Goal: Check status: Check status

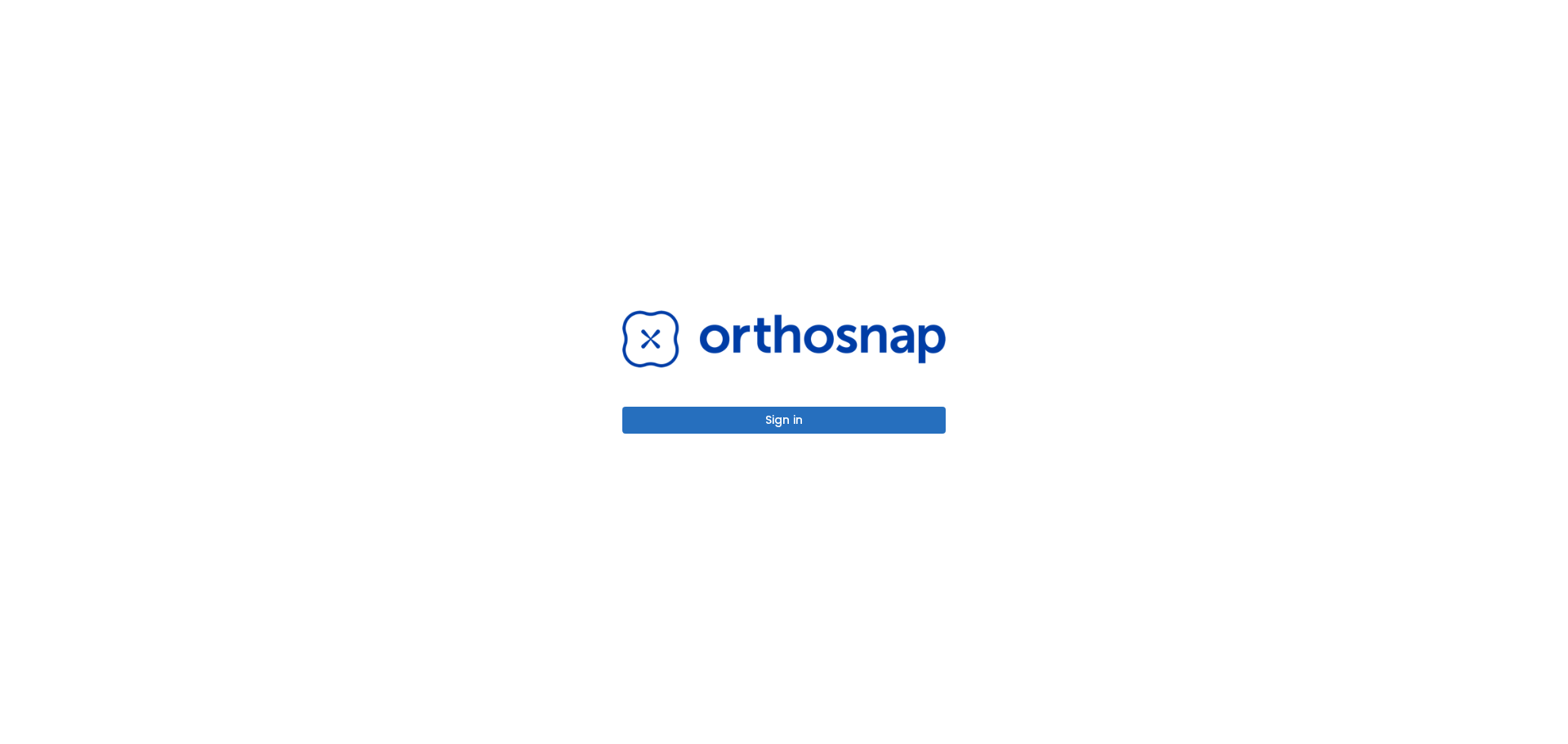
click at [791, 419] on button "Sign in" at bounding box center [784, 420] width 323 height 27
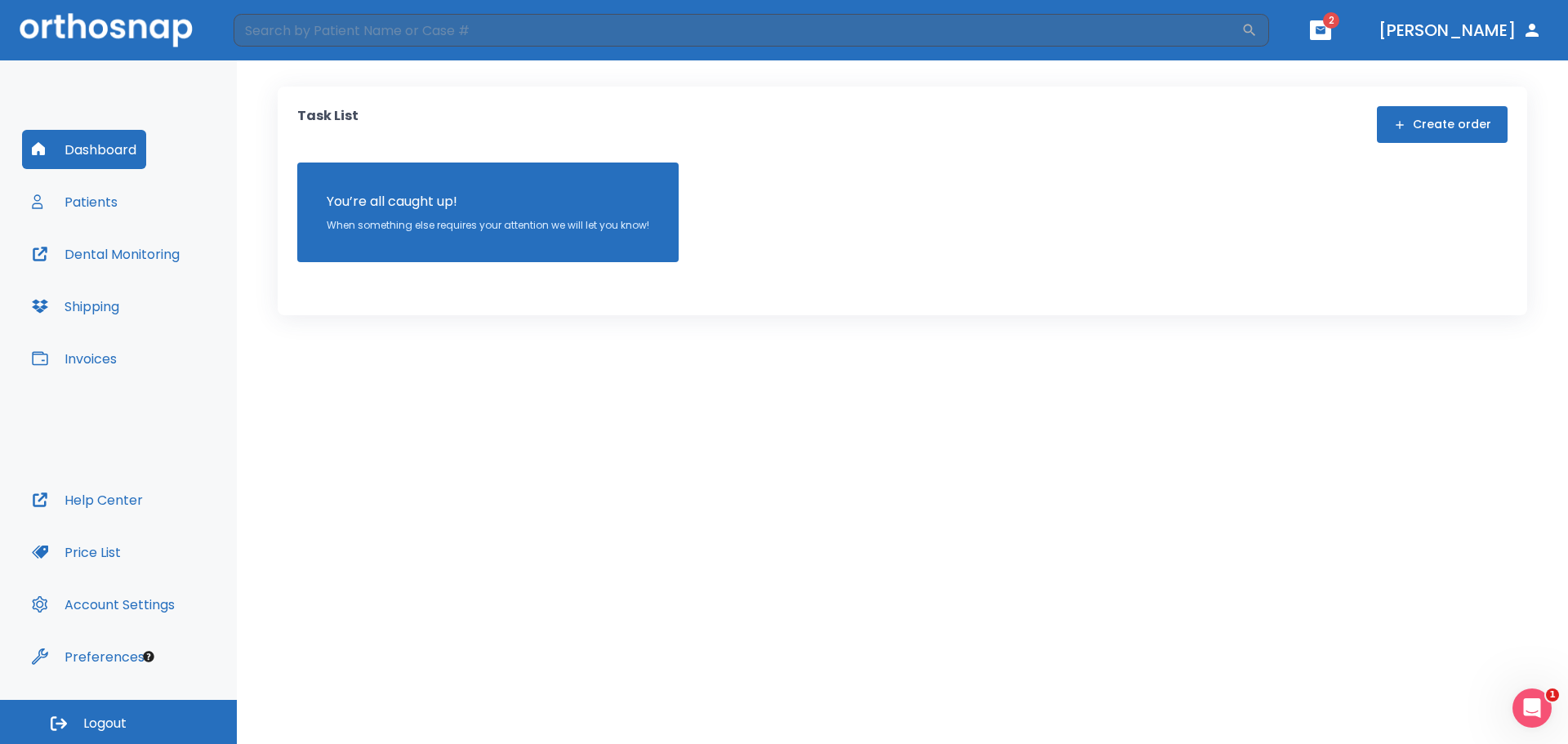
click at [80, 194] on button "Patients" at bounding box center [75, 201] width 105 height 39
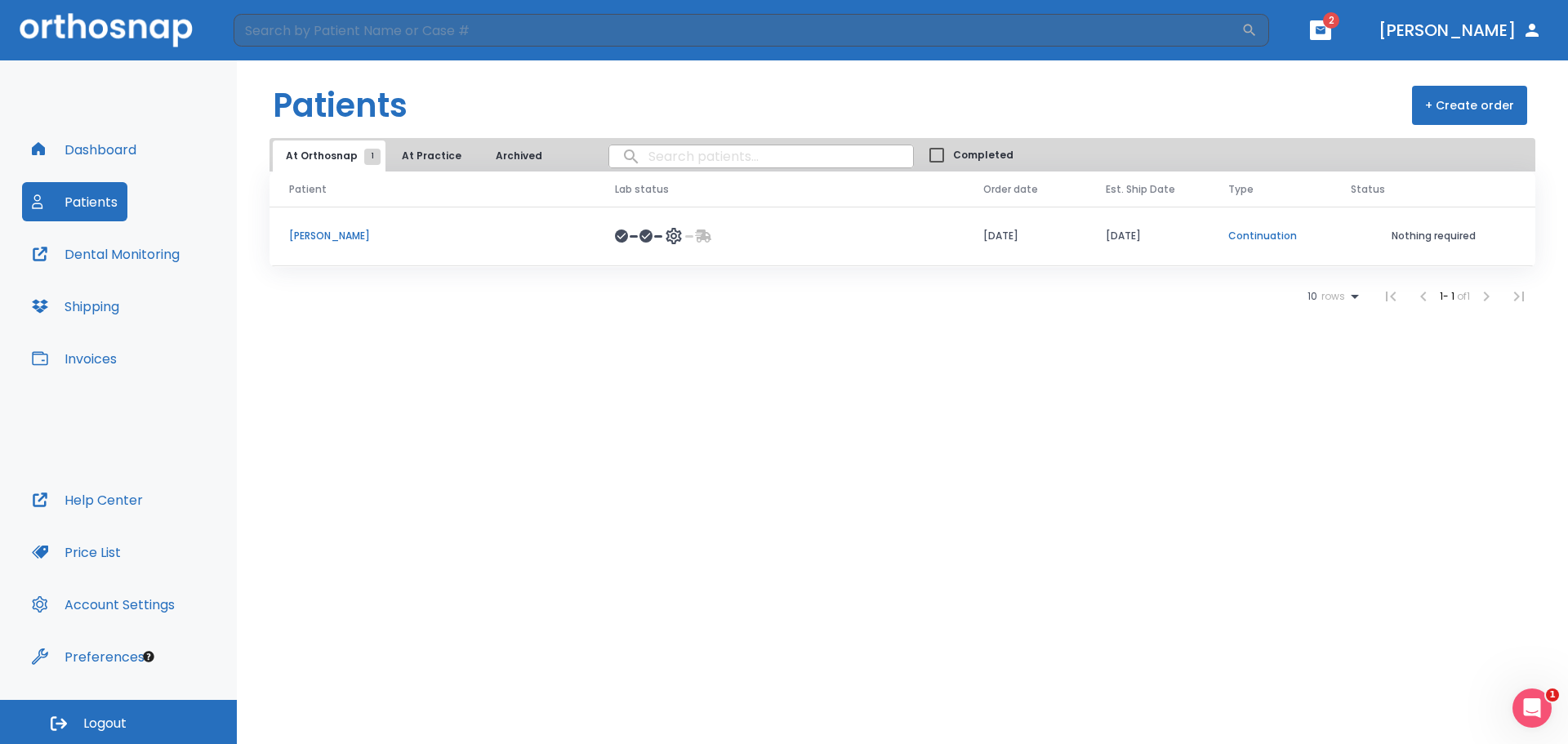
click at [350, 244] on td "[PERSON_NAME]" at bounding box center [432, 236] width 326 height 60
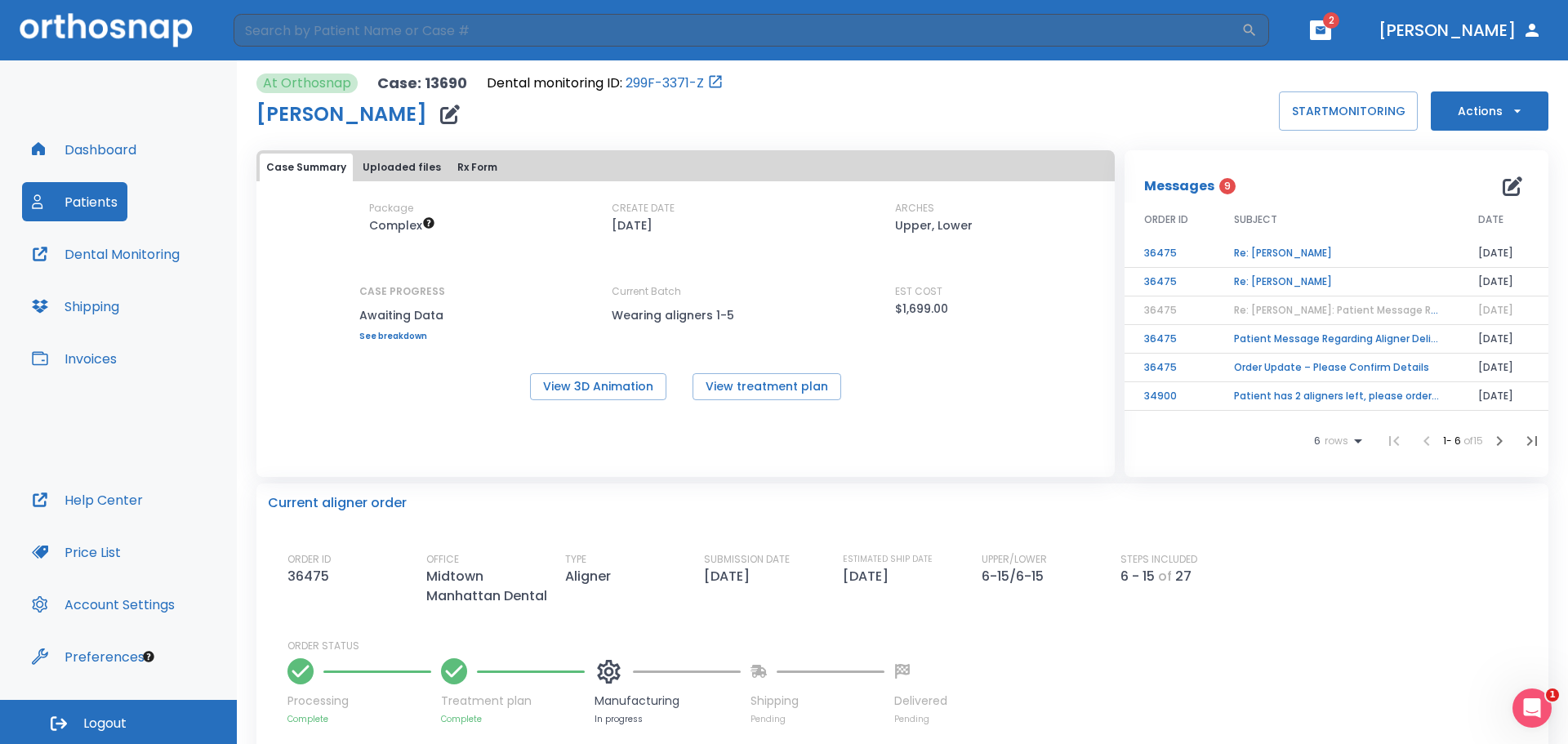
click at [1509, 114] on icon "button" at bounding box center [1517, 111] width 17 height 17
click at [1035, 137] on div at bounding box center [784, 372] width 1568 height 744
click at [1358, 28] on header "​ 2 [PERSON_NAME]" at bounding box center [784, 30] width 1568 height 60
click at [1331, 36] on button "button" at bounding box center [1320, 31] width 22 height 20
click at [1297, 75] on li "[PERSON_NAME] 5" at bounding box center [1300, 72] width 176 height 32
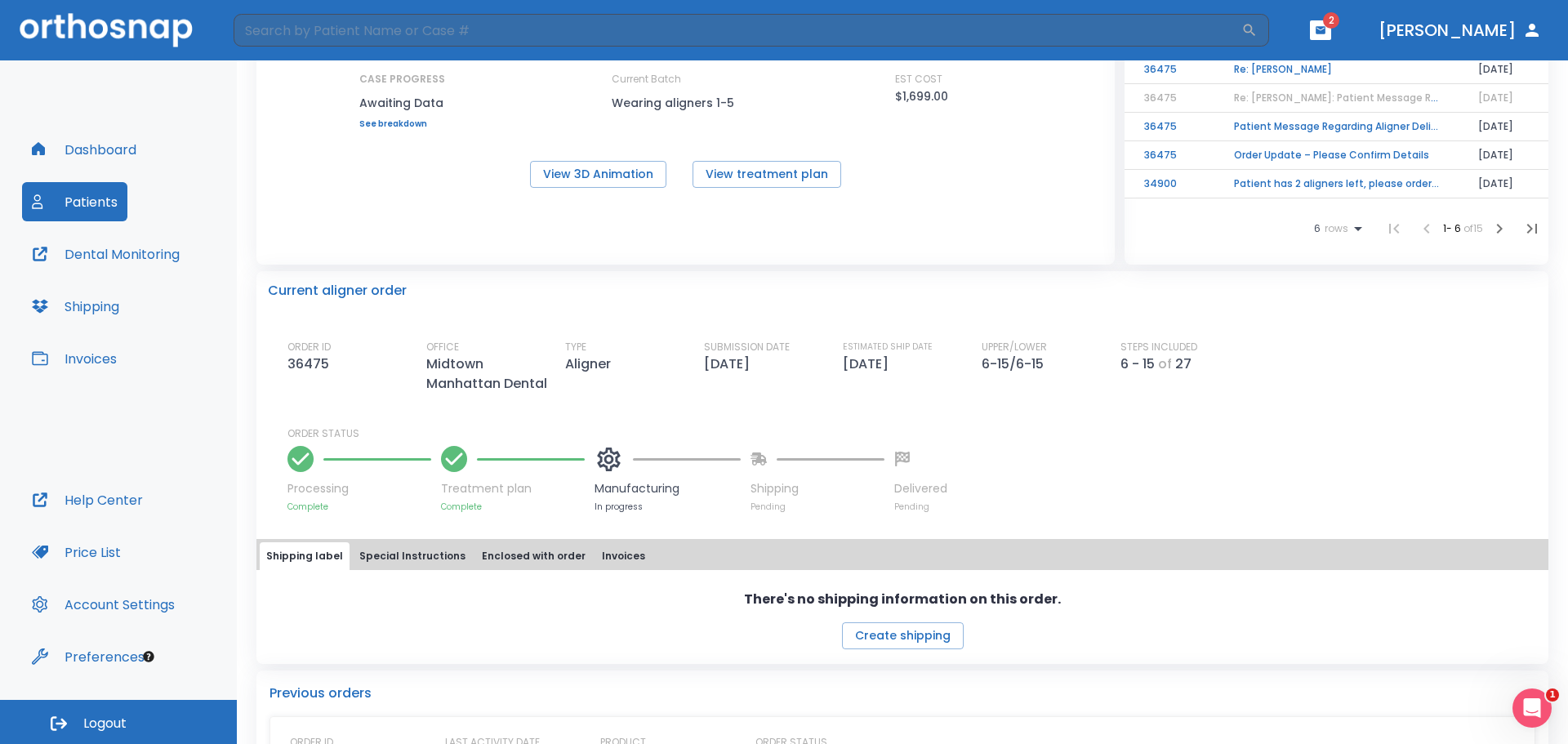
scroll to position [245, 0]
